Goal: Book appointment/travel/reservation

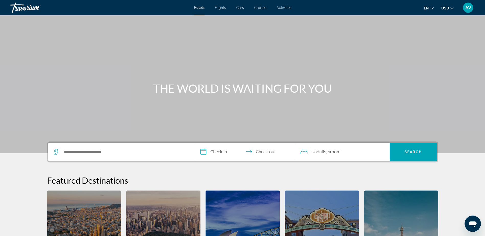
click at [225, 155] on input "**********" at bounding box center [246, 153] width 102 height 20
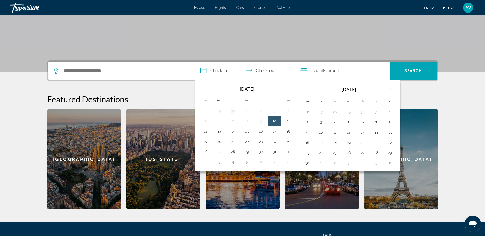
scroll to position [125, 0]
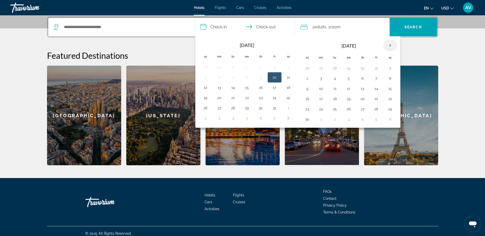
click at [388, 45] on th "Next month" at bounding box center [390, 45] width 14 height 11
click at [375, 99] on button "26" at bounding box center [376, 98] width 8 height 7
click at [390, 44] on th "Next month" at bounding box center [390, 45] width 14 height 11
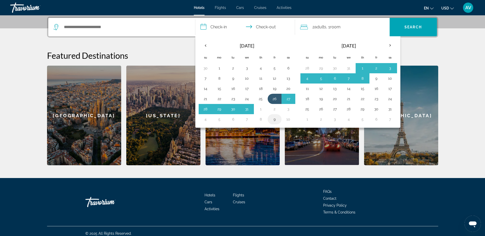
click at [274, 119] on button "9" at bounding box center [274, 119] width 8 height 7
type input "**********"
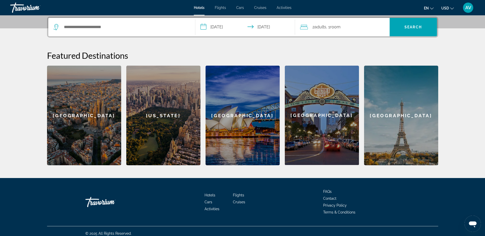
click at [346, 26] on div "2 Adult Adults , 1 Room rooms" at bounding box center [344, 27] width 89 height 7
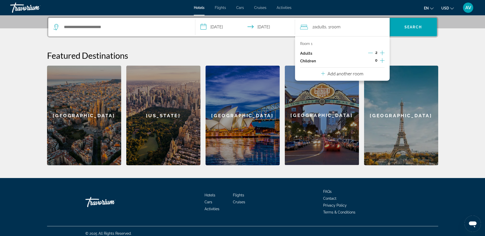
click at [382, 59] on icon "Increment children" at bounding box center [382, 60] width 5 height 6
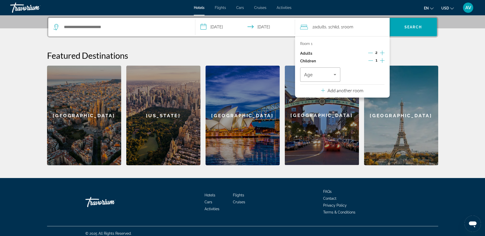
click at [382, 59] on icon "Increment children" at bounding box center [382, 60] width 5 height 6
click at [331, 75] on span "Travelers: 2 adults, 2 children" at bounding box center [319, 75] width 30 height 6
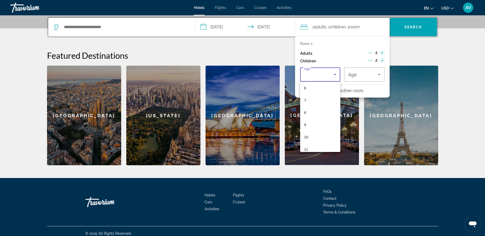
scroll to position [77, 0]
click at [315, 121] on mat-option "9" at bounding box center [320, 124] width 40 height 12
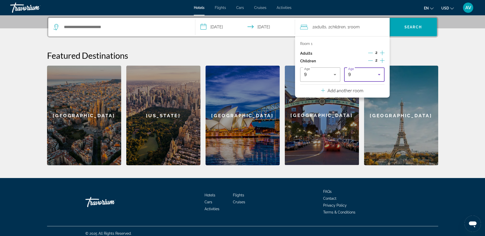
click at [363, 77] on div "9" at bounding box center [363, 75] width 30 height 6
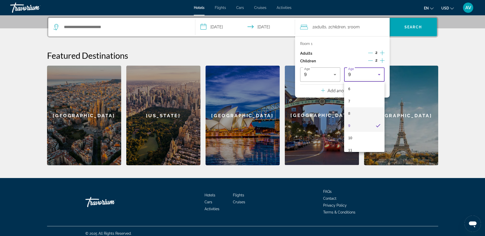
scroll to position [155, 0]
click at [365, 118] on mat-option "15" at bounding box center [364, 119] width 40 height 12
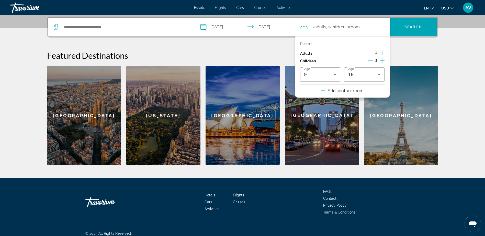
click at [426, 52] on h2 "Featured Destinations" at bounding box center [242, 55] width 391 height 10
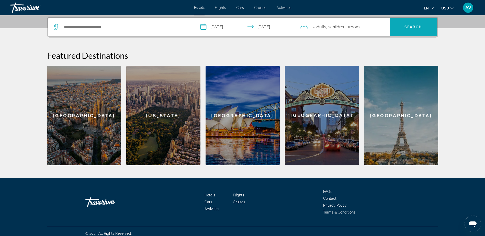
click at [409, 28] on span "Search" at bounding box center [412, 27] width 17 height 4
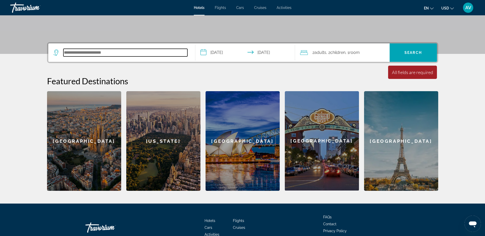
click at [129, 54] on input "Search hotel destination" at bounding box center [125, 53] width 124 height 8
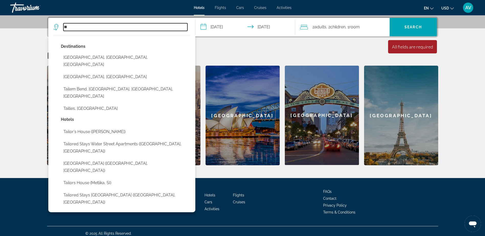
type input "*"
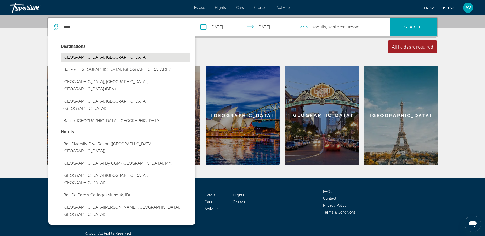
click at [92, 57] on button "[GEOGRAPHIC_DATA], [GEOGRAPHIC_DATA]" at bounding box center [125, 58] width 129 height 10
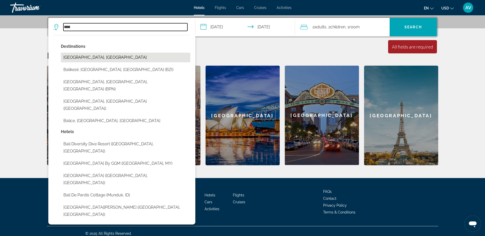
type input "**********"
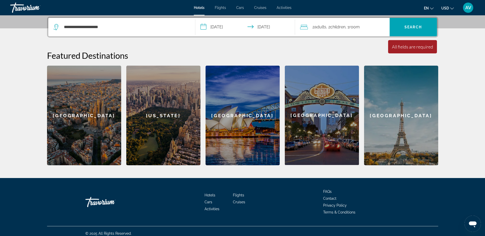
click at [259, 127] on div "[GEOGRAPHIC_DATA]" at bounding box center [242, 116] width 74 height 100
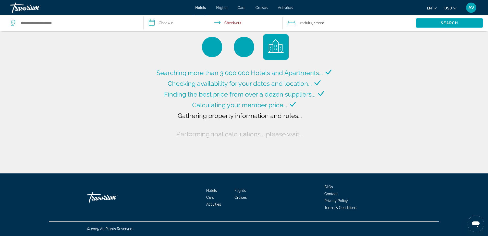
type input "**********"
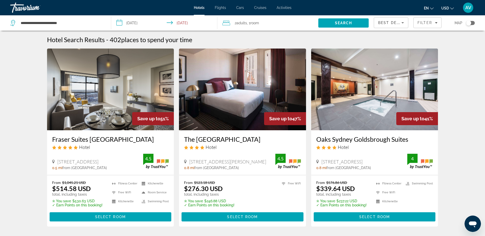
click at [221, 7] on span "Flights" at bounding box center [220, 8] width 11 height 4
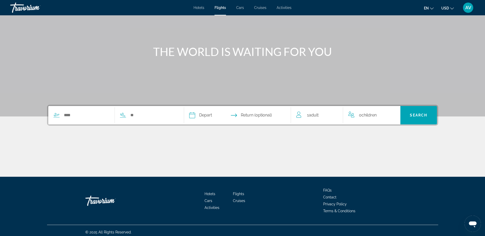
scroll to position [40, 0]
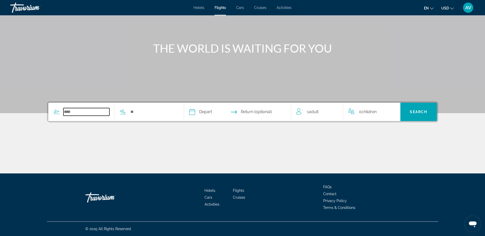
click at [79, 114] on input "Search widget" at bounding box center [86, 112] width 46 height 8
click at [208, 111] on input "Depart date" at bounding box center [214, 113] width 53 height 20
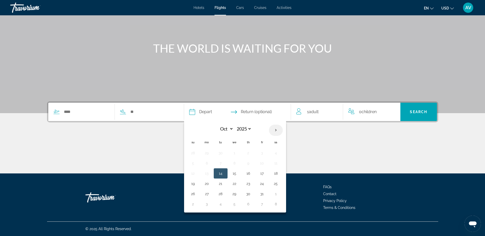
click at [276, 129] on th "Next month" at bounding box center [276, 130] width 14 height 11
select select "**"
click at [264, 183] on button "26" at bounding box center [262, 183] width 8 height 7
type input "**********"
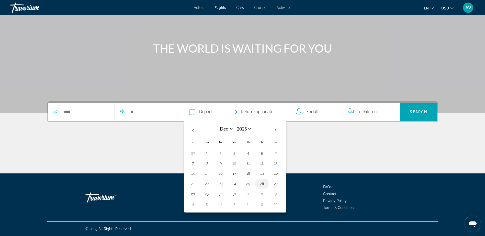
select select "**"
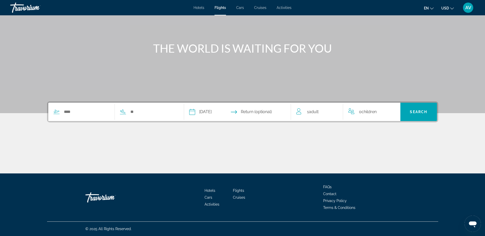
click at [264, 112] on input "Return date" at bounding box center [266, 113] width 53 height 20
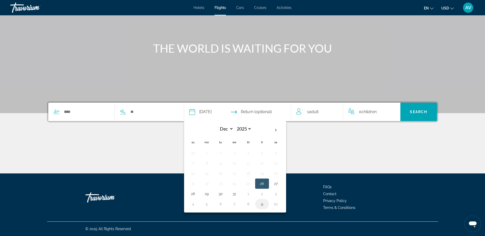
click at [265, 206] on button "9" at bounding box center [262, 204] width 8 height 7
type input "**********"
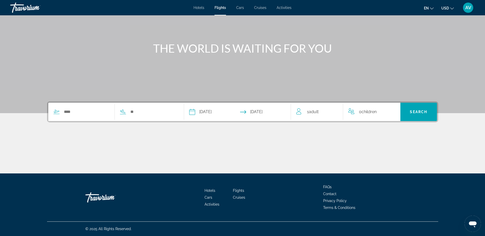
click at [316, 114] on span "Adult" at bounding box center [314, 111] width 10 height 5
click at [335, 110] on icon "Increment adults" at bounding box center [335, 111] width 5 height 6
click at [392, 111] on icon "Increment children" at bounding box center [392, 111] width 5 height 6
click at [385, 132] on span "Travelers: 2 adults, 1 child" at bounding box center [370, 131] width 36 height 6
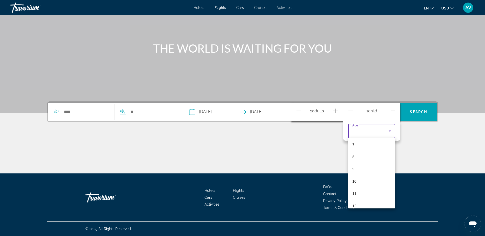
scroll to position [102, 0]
click at [368, 154] on mat-option "9" at bounding box center [371, 154] width 47 height 12
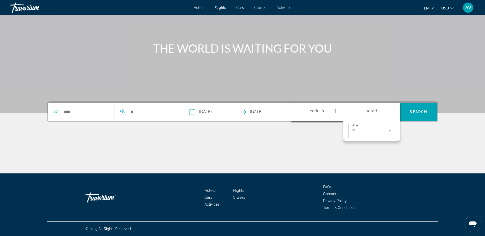
click at [392, 111] on icon "Increment children" at bounding box center [392, 111] width 5 height 5
click at [375, 145] on span "Travelers: 2 adults, 2 children" at bounding box center [370, 145] width 36 height 6
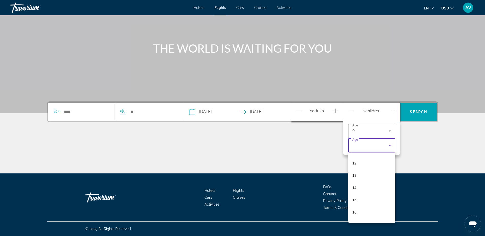
scroll to position [155, 0]
click at [364, 186] on mat-option "15" at bounding box center [371, 190] width 47 height 12
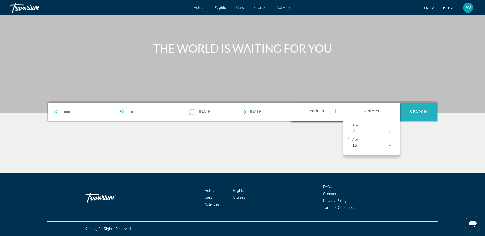
click at [422, 109] on span "Search" at bounding box center [418, 112] width 37 height 12
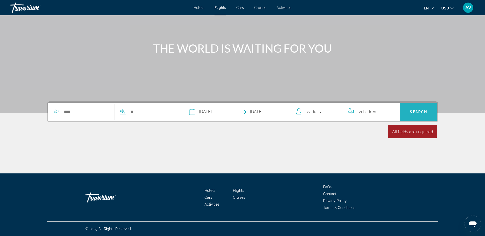
click at [419, 111] on span "Search" at bounding box center [418, 112] width 17 height 4
click at [89, 111] on input "Search widget" at bounding box center [86, 112] width 46 height 8
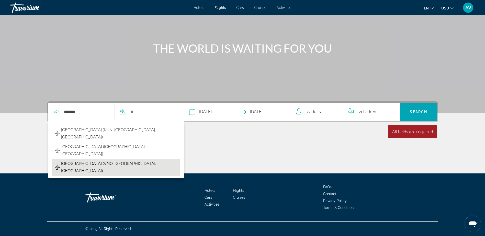
click at [92, 160] on span "[GEOGRAPHIC_DATA] (VNO-[GEOGRAPHIC_DATA], [GEOGRAPHIC_DATA])" at bounding box center [119, 167] width 116 height 14
type input "**********"
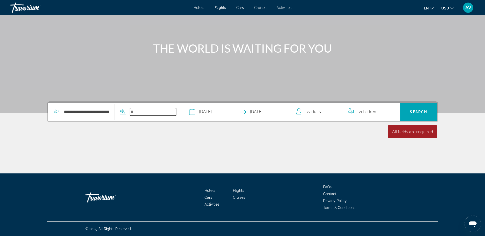
click at [145, 112] on input "Search widget" at bounding box center [153, 112] width 46 height 8
click at [420, 112] on span "Search" at bounding box center [418, 112] width 17 height 4
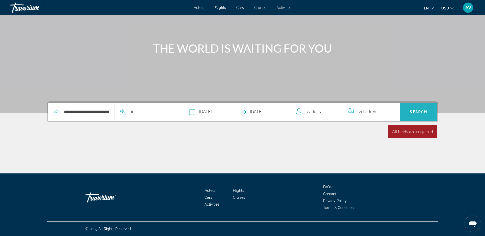
click at [420, 112] on span "Search" at bounding box center [418, 112] width 17 height 4
click at [147, 113] on input "Search widget" at bounding box center [153, 112] width 46 height 8
click at [146, 128] on div "**********" at bounding box center [242, 137] width 411 height 72
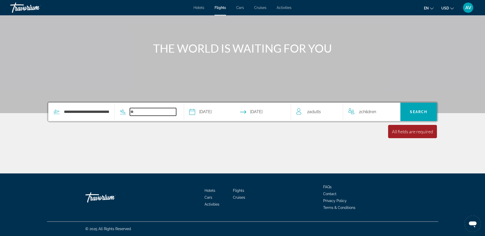
click at [145, 112] on input "Search widget" at bounding box center [153, 112] width 46 height 8
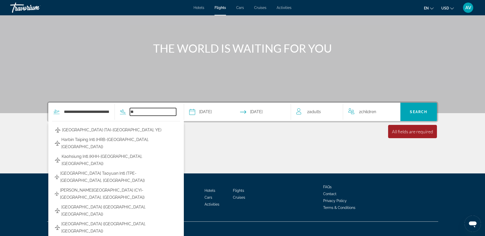
type input "*"
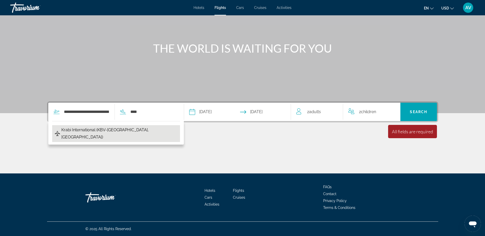
click at [127, 132] on span "Krabi International (KBV-[GEOGRAPHIC_DATA], [GEOGRAPHIC_DATA])" at bounding box center [119, 133] width 116 height 14
type input "**********"
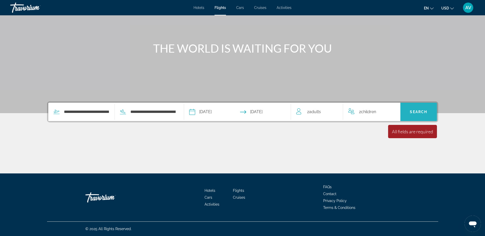
click at [417, 115] on span "Search" at bounding box center [418, 112] width 37 height 12
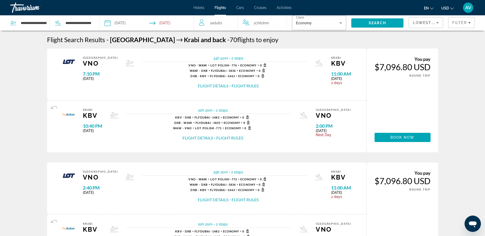
click at [25, 7] on div "Travorium" at bounding box center [35, 7] width 51 height 13
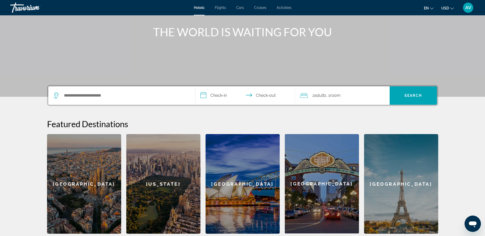
scroll to position [51, 0]
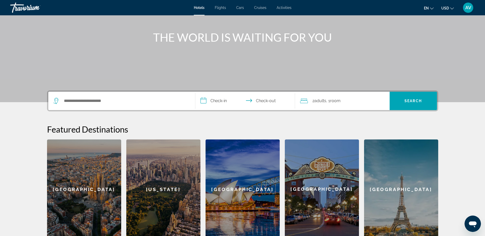
click at [218, 102] on input "**********" at bounding box center [246, 102] width 102 height 20
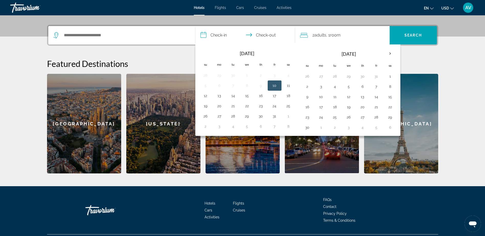
scroll to position [125, 0]
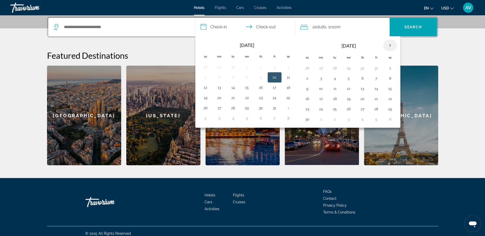
click at [389, 46] on th "Next month" at bounding box center [390, 45] width 14 height 11
click at [377, 99] on button "26" at bounding box center [376, 98] width 8 height 7
click at [390, 46] on th "Next month" at bounding box center [390, 45] width 14 height 11
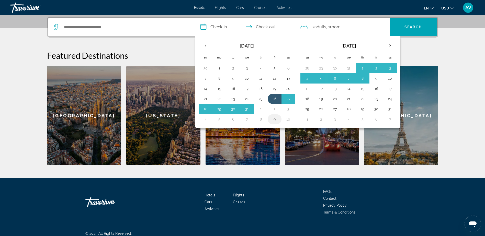
click at [273, 118] on button "9" at bounding box center [274, 119] width 8 height 7
type input "**********"
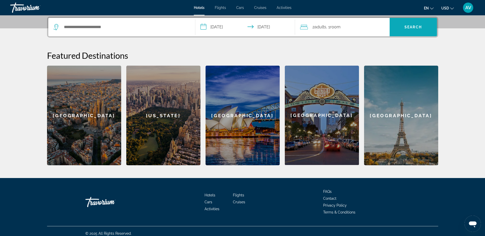
click at [409, 30] on span "Search" at bounding box center [412, 27] width 47 height 12
click at [256, 125] on div "[GEOGRAPHIC_DATA]" at bounding box center [242, 116] width 74 height 100
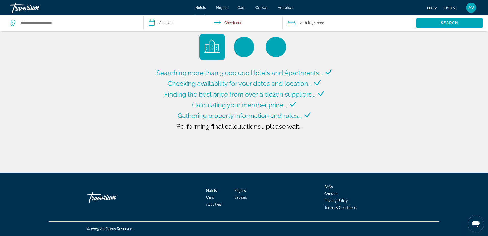
type input "**********"
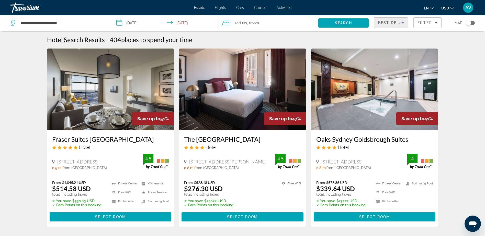
click at [400, 20] on icon "Sort by" at bounding box center [402, 23] width 6 height 6
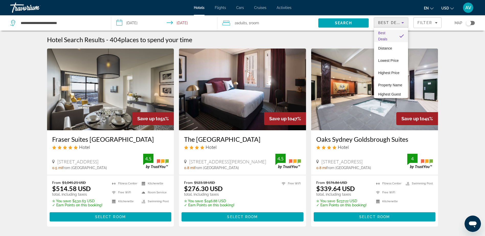
click at [457, 64] on div at bounding box center [242, 118] width 485 height 236
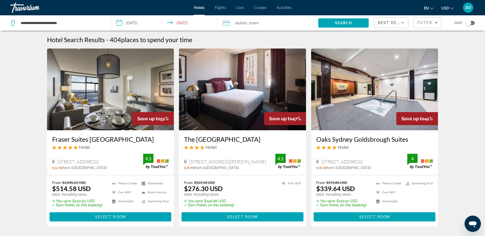
click at [282, 6] on span "Activities" at bounding box center [283, 8] width 15 height 4
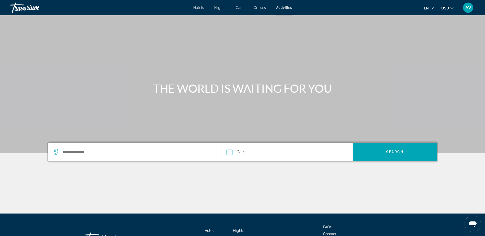
click at [195, 8] on span "Hotels" at bounding box center [198, 8] width 11 height 4
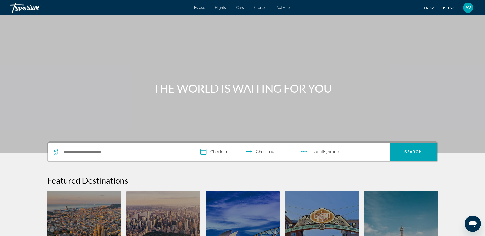
click at [23, 8] on div "Travorium" at bounding box center [35, 7] width 51 height 13
click at [219, 8] on span "Flights" at bounding box center [220, 8] width 11 height 4
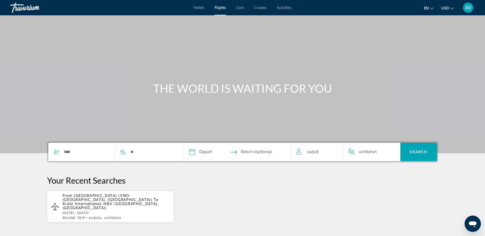
click at [469, 10] on span "AV" at bounding box center [468, 7] width 6 height 5
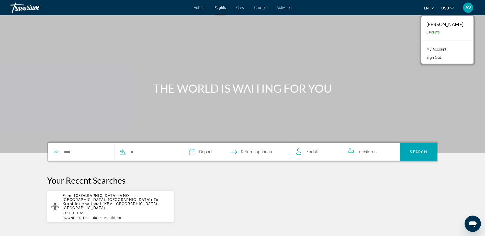
click at [352, 51] on div "Main content" at bounding box center [242, 76] width 485 height 153
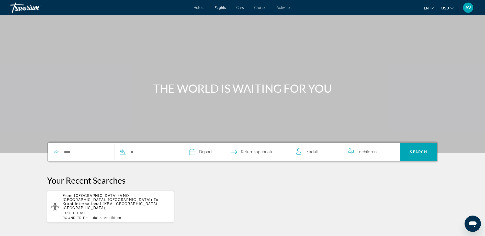
click at [21, 7] on div "Travorium" at bounding box center [35, 7] width 51 height 13
